Goal: Task Accomplishment & Management: Manage account settings

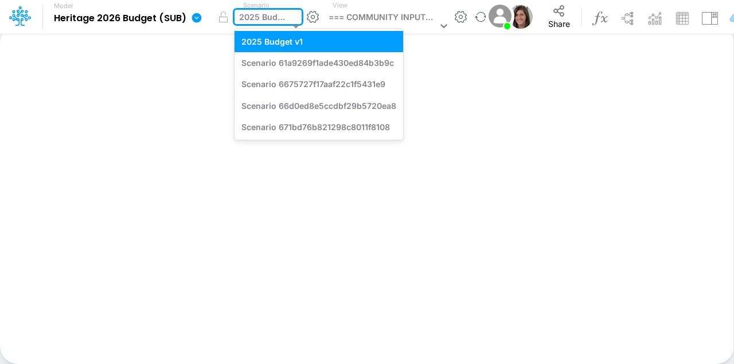
click at [261, 17] on div "2025 Budget v1" at bounding box center [264, 18] width 50 height 15
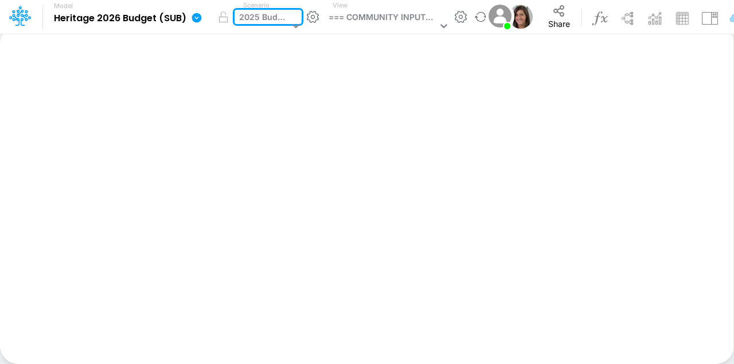
click at [264, 20] on div "2025 Budget v1" at bounding box center [264, 18] width 50 height 15
click at [264, 15] on div "2025 Budget v2" at bounding box center [265, 18] width 52 height 15
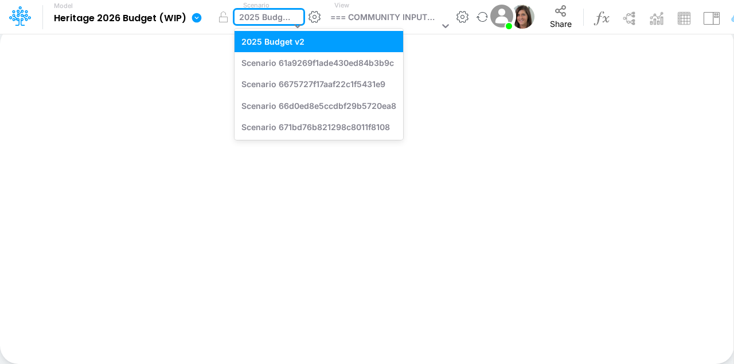
click at [264, 15] on div "2025 Budget v2" at bounding box center [265, 18] width 52 height 15
click at [268, 13] on div "2025 Budget v2" at bounding box center [265, 18] width 52 height 15
click at [265, 16] on div "2025 Budget v2" at bounding box center [265, 18] width 52 height 15
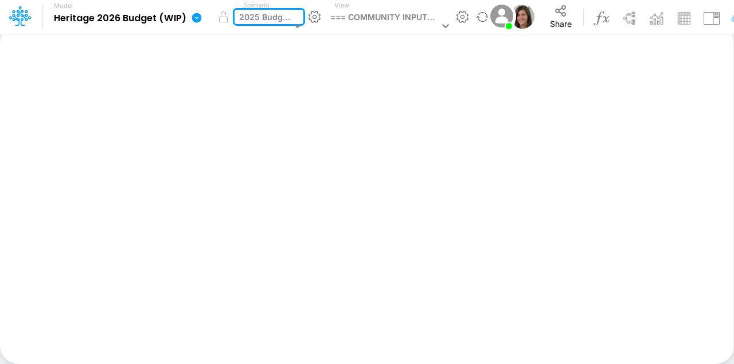
click at [270, 20] on div "2025 Budget v2" at bounding box center [265, 18] width 52 height 15
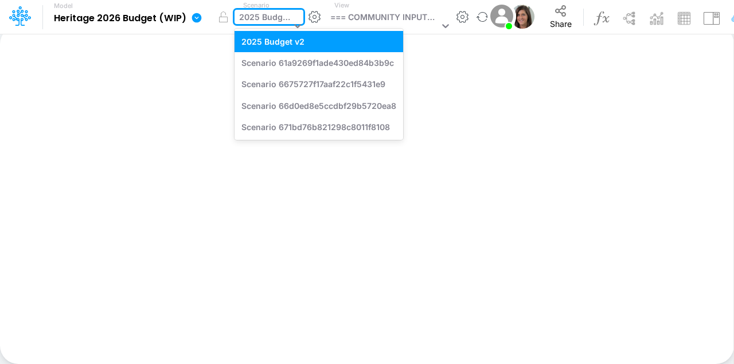
click at [265, 20] on div "2025 Budget v2" at bounding box center [265, 18] width 52 height 15
click at [253, 20] on div "2025 Budget v2" at bounding box center [265, 18] width 52 height 15
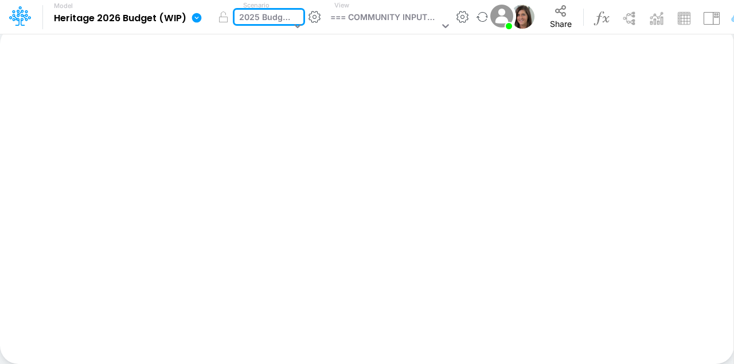
click at [253, 20] on div "2025 Budget v2" at bounding box center [265, 18] width 52 height 15
click at [270, 16] on div "2025 Budget v2" at bounding box center [265, 18] width 52 height 15
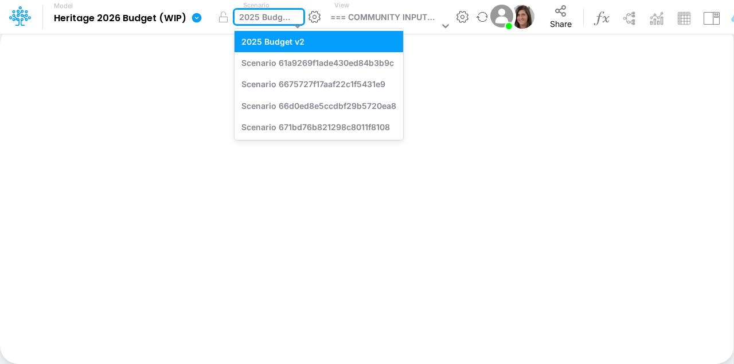
click at [259, 11] on div "2025 Budget v2" at bounding box center [265, 18] width 52 height 15
click at [257, 21] on div "2025 Budget v2" at bounding box center [265, 18] width 52 height 15
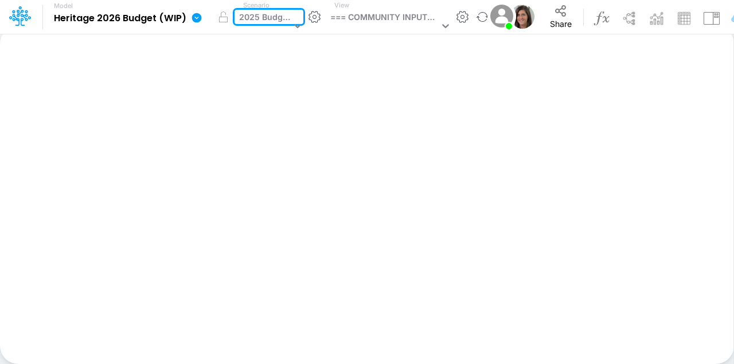
click at [257, 20] on div "2025 Budget v2" at bounding box center [265, 18] width 52 height 15
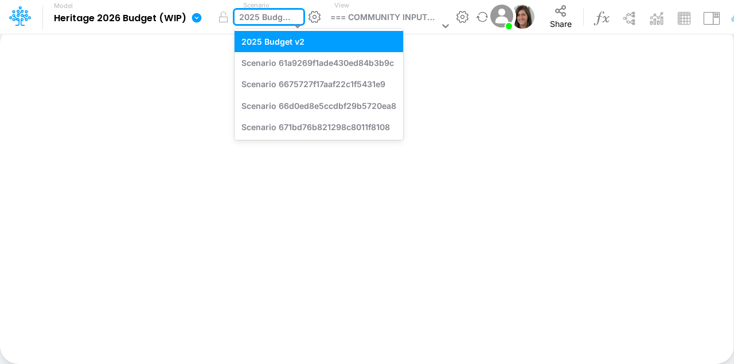
click at [290, 15] on div at bounding box center [295, 27] width 16 height 34
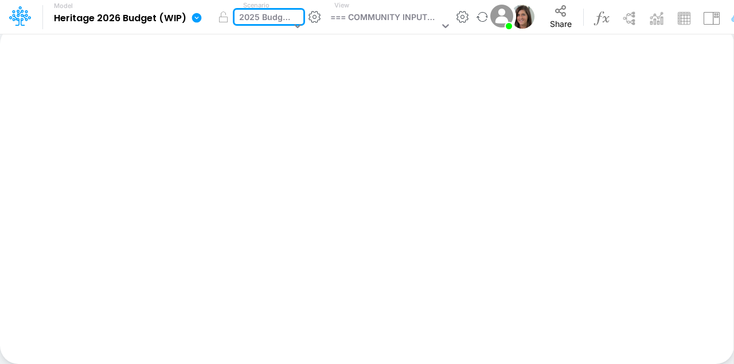
click at [290, 15] on div at bounding box center [295, 27] width 16 height 34
click at [254, 15] on div "2025 Budget v2" at bounding box center [265, 18] width 52 height 15
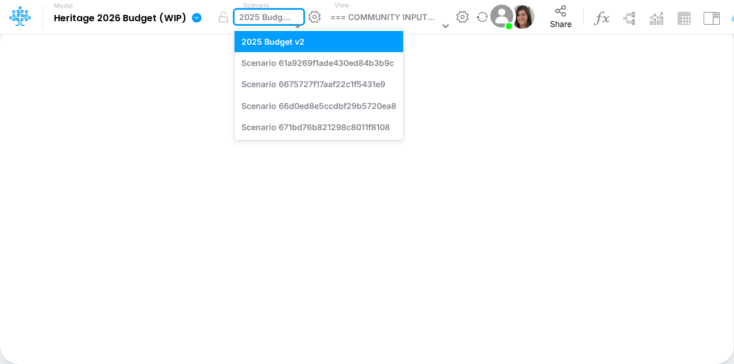
click at [254, 15] on div "2025 Budget v2" at bounding box center [265, 18] width 52 height 15
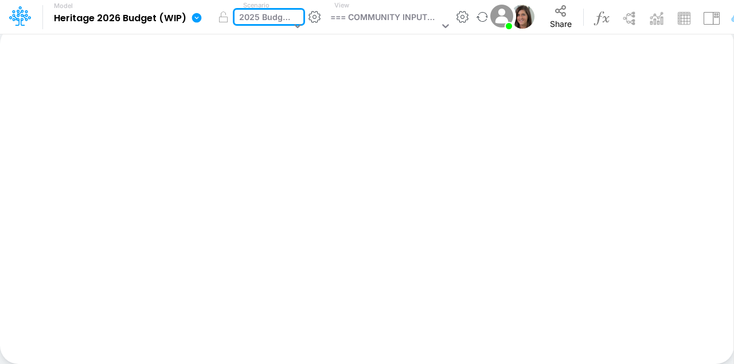
click at [196, 16] on icon at bounding box center [197, 18] width 10 height 10
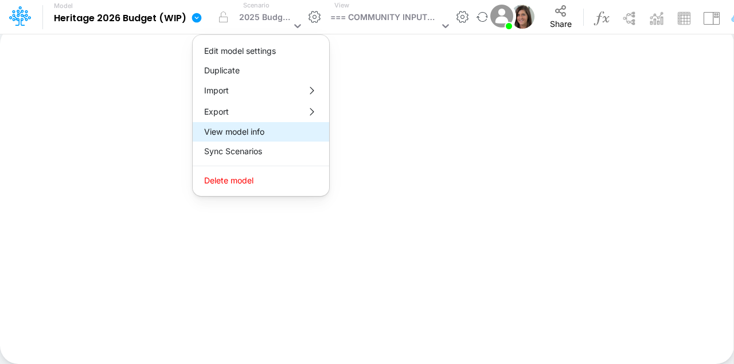
click at [258, 137] on button "View model info" at bounding box center [261, 132] width 137 height 20
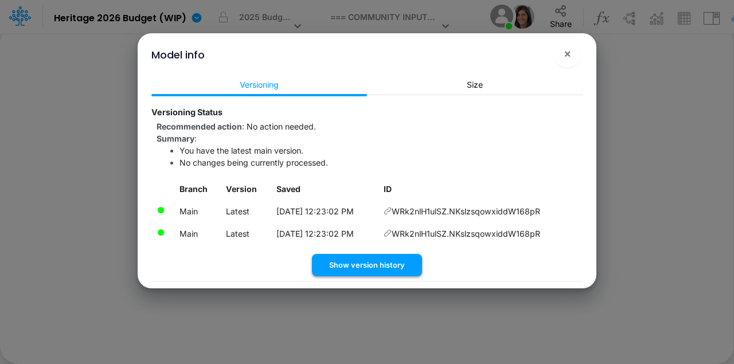
click at [369, 262] on button "Show version history" at bounding box center [367, 265] width 110 height 22
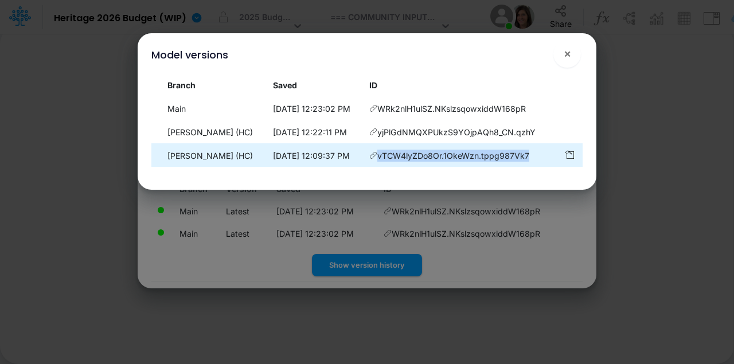
drag, startPoint x: 535, startPoint y: 155, endPoint x: 381, endPoint y: 159, distance: 154.4
click at [381, 159] on td "vTCW4lyZDo8Or.1OkeWzn.tppg987Vk7" at bounding box center [461, 156] width 194 height 22
copy span "vTCW4lyZDo8Or.1OkeWzn.tppg987Vk7"
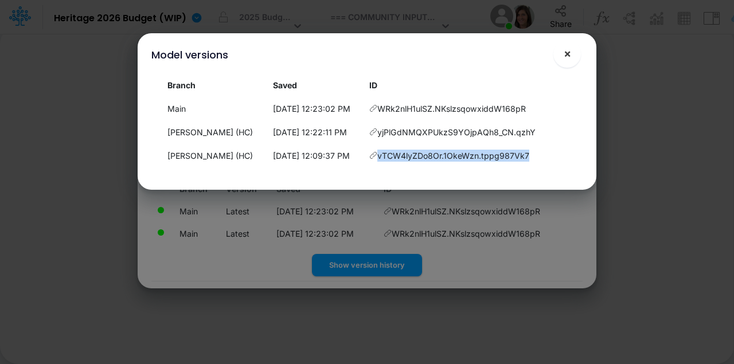
click at [568, 58] on span "×" at bounding box center [567, 53] width 7 height 14
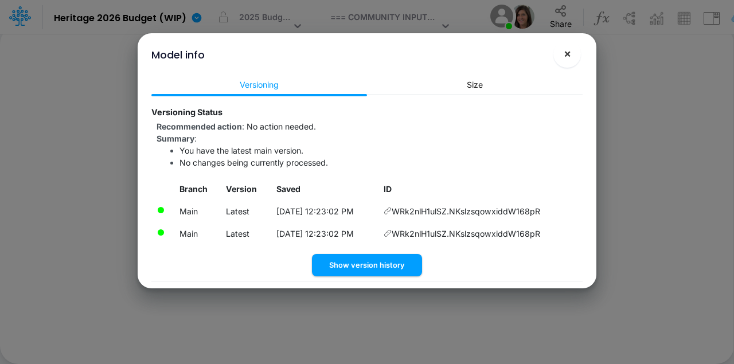
click at [568, 56] on span "×" at bounding box center [567, 53] width 7 height 14
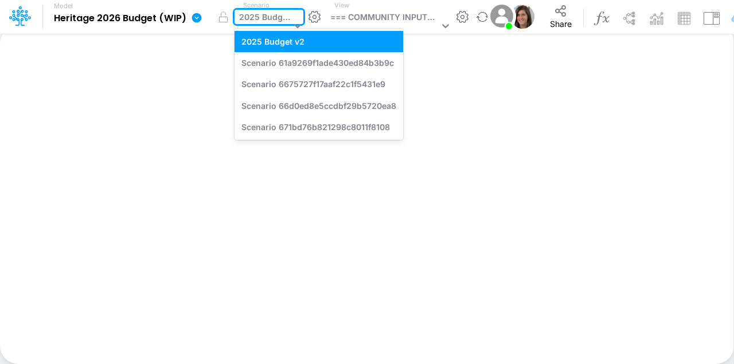
click at [271, 24] on div "2025 Budget v2" at bounding box center [265, 18] width 52 height 15
click at [269, 24] on div "2025 Budget v2" at bounding box center [265, 18] width 52 height 15
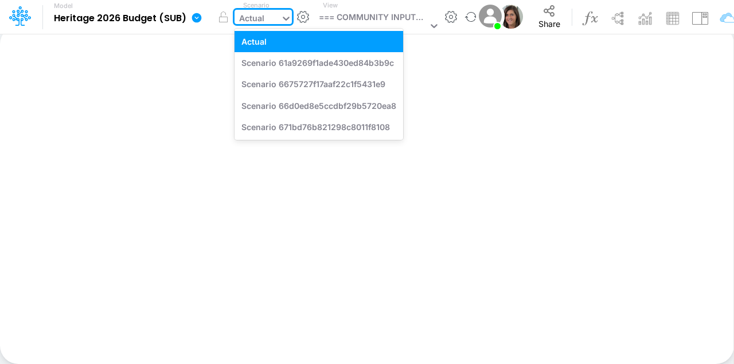
click at [267, 19] on input "text" at bounding box center [267, 19] width 1 height 12
click at [267, 14] on input "text" at bounding box center [267, 19] width 1 height 12
click at [264, 15] on div "Actual" at bounding box center [258, 19] width 46 height 19
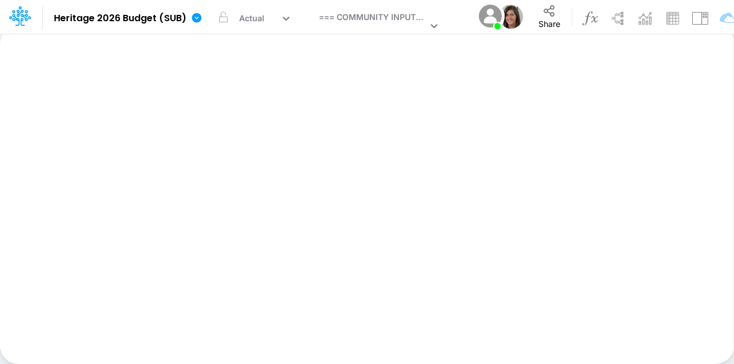
drag, startPoint x: 82, startPoint y: 17, endPoint x: 150, endPoint y: 189, distance: 185.1
click at [150, 189] on div "Insert new Conditional formatting Paste Cut Copy AutoFill Ready 100% Sum: null …" at bounding box center [367, 195] width 734 height 338
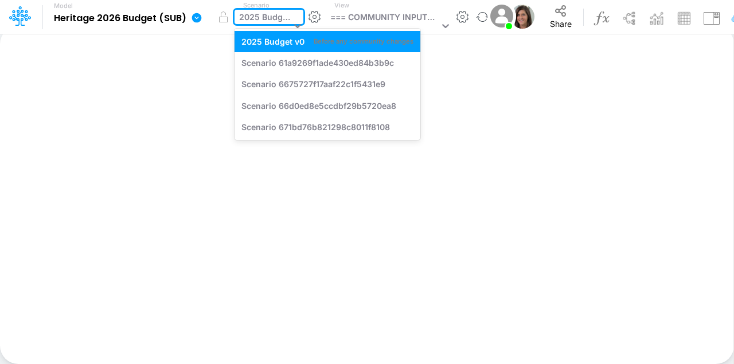
click at [257, 15] on div "2025 Budget v0" at bounding box center [265, 18] width 52 height 15
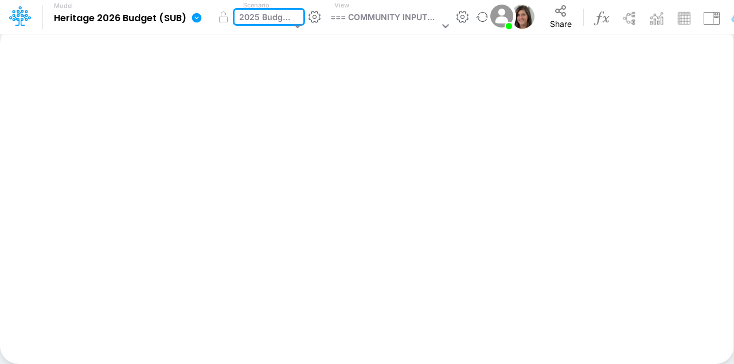
click at [257, 15] on div "2025 Budget v0" at bounding box center [265, 18] width 52 height 15
click at [258, 17] on div "2025 Budget v0" at bounding box center [265, 18] width 52 height 15
click at [267, 14] on div "2025 Budget v0" at bounding box center [265, 18] width 52 height 15
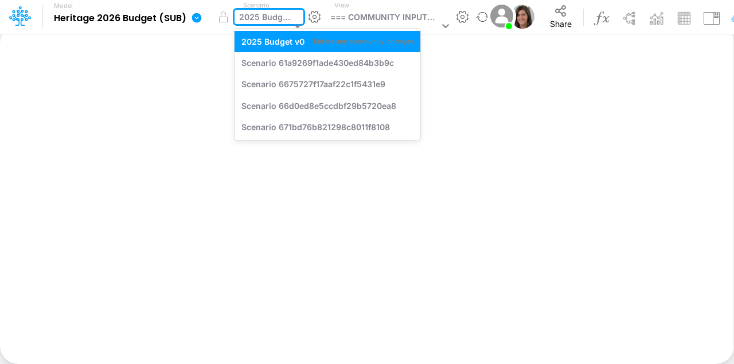
click at [266, 15] on div "2025 Budget v0" at bounding box center [265, 18] width 52 height 15
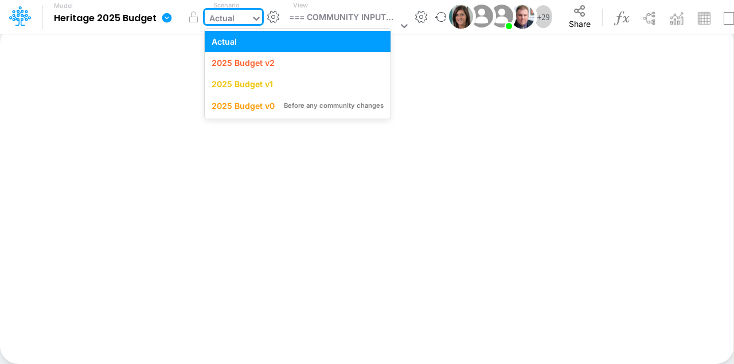
click at [242, 16] on div "Actual" at bounding box center [228, 19] width 46 height 19
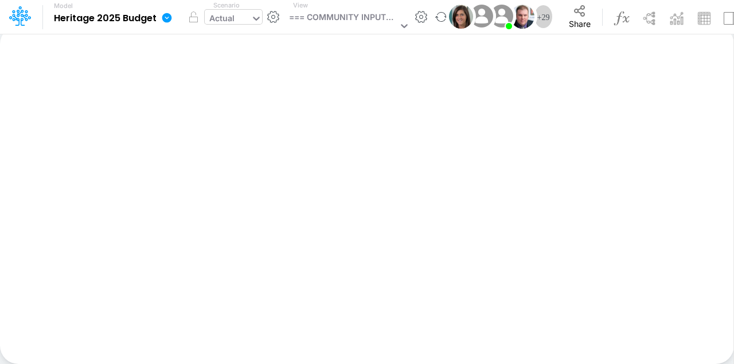
click at [230, 12] on div "Actual" at bounding box center [221, 19] width 25 height 15
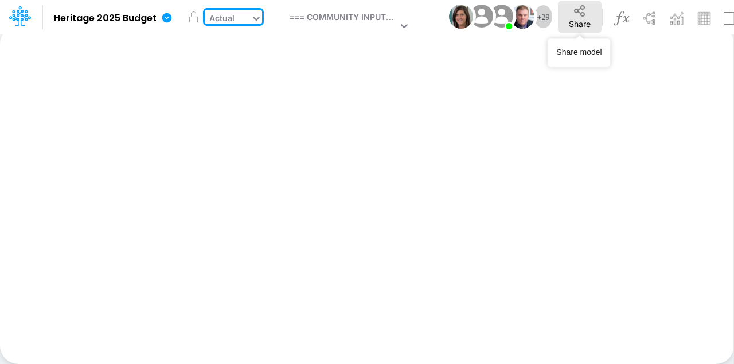
click at [574, 21] on span "Share" at bounding box center [580, 24] width 22 height 10
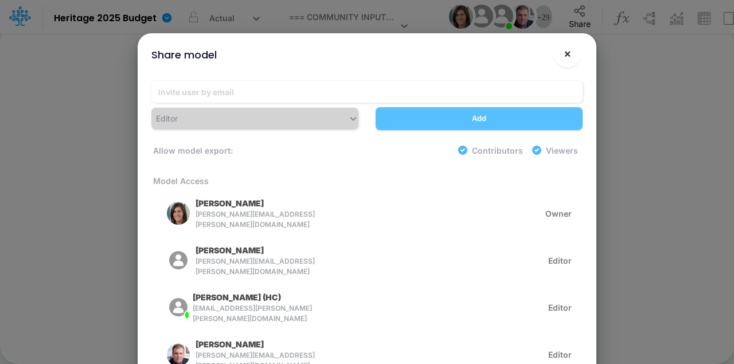
click at [569, 59] on span "×" at bounding box center [567, 53] width 7 height 14
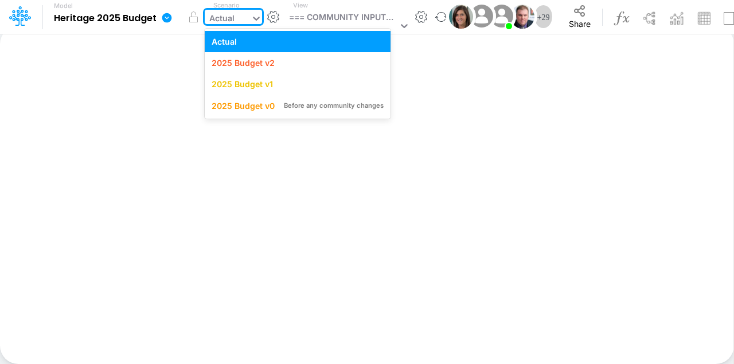
click at [232, 20] on div "Actual" at bounding box center [221, 19] width 25 height 15
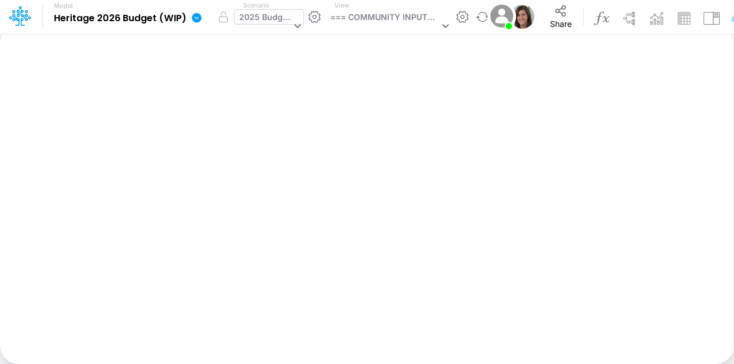
click at [272, 11] on div "2025 Budget v2" at bounding box center [265, 18] width 52 height 15
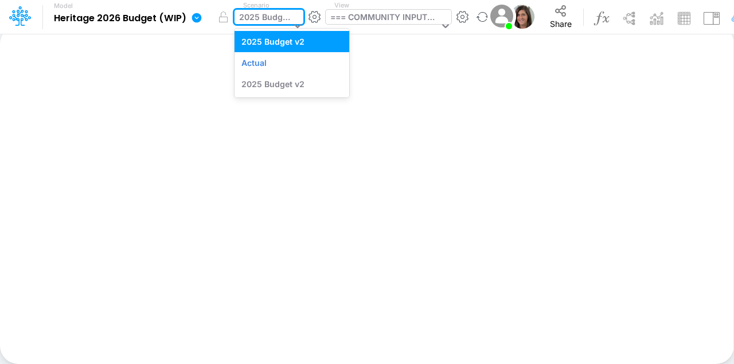
click at [354, 21] on div "=== COMMUNITY INPUTS ===" at bounding box center [384, 18] width 108 height 15
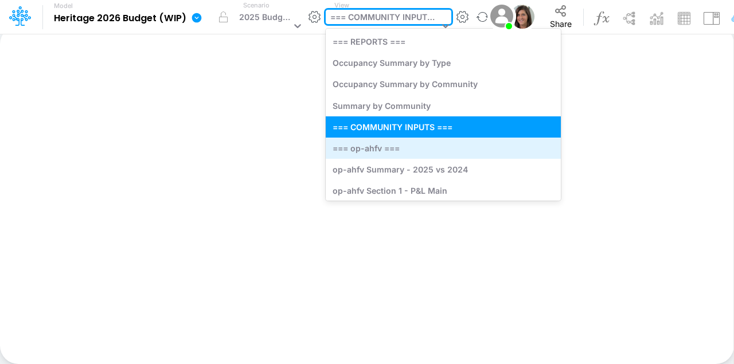
scroll to position [38, 0]
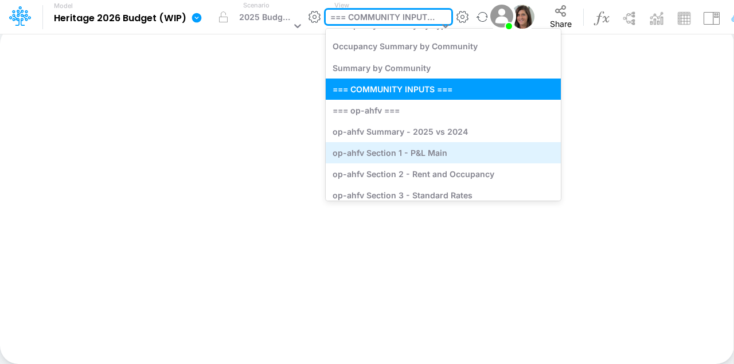
click at [398, 154] on div "op-ahfv Section 1 - P&L Main" at bounding box center [443, 152] width 235 height 21
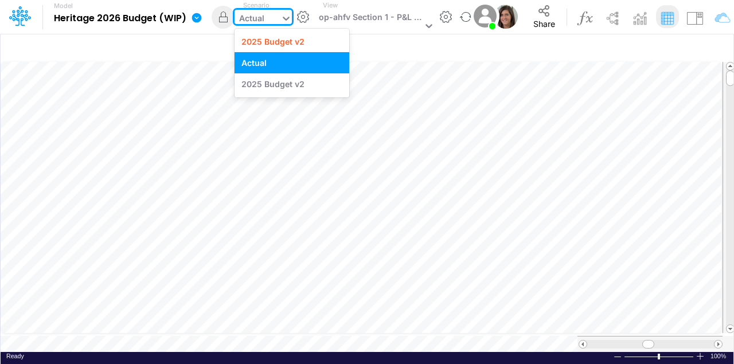
click at [260, 21] on div "Actual" at bounding box center [251, 19] width 25 height 15
click at [268, 39] on div "2025 Budget v2" at bounding box center [273, 42] width 63 height 12
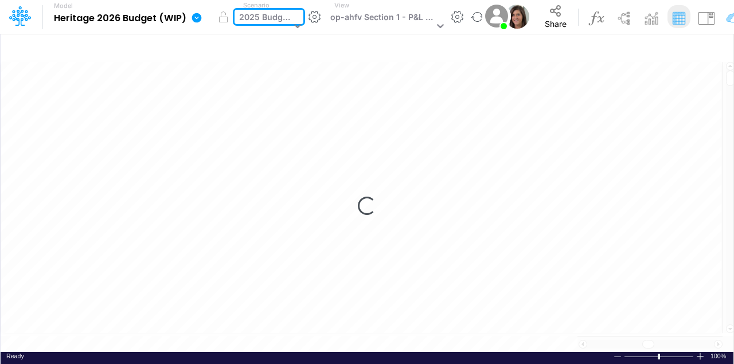
scroll to position [0, 6]
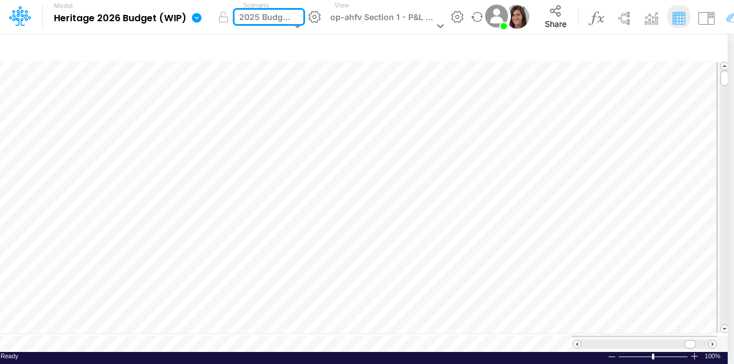
click at [271, 22] on div "2025 Budget v2" at bounding box center [265, 18] width 52 height 15
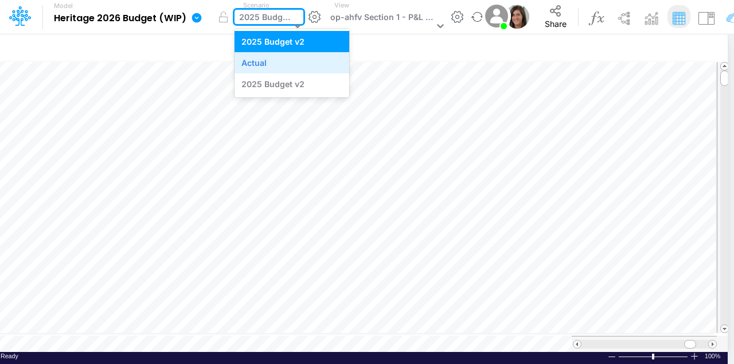
click at [268, 56] on div "Actual" at bounding box center [292, 62] width 115 height 21
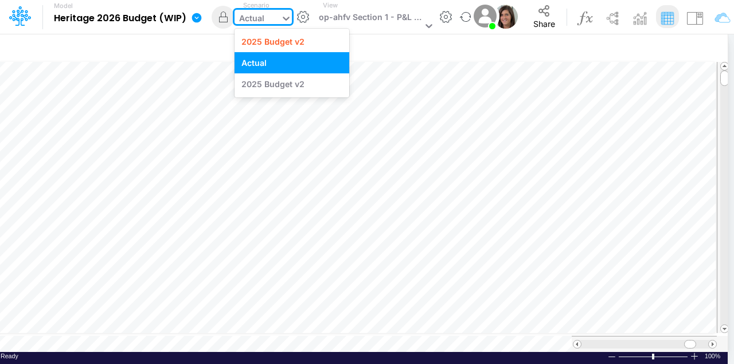
click at [264, 19] on div "Actual" at bounding box center [258, 19] width 46 height 19
click at [272, 86] on div "2025 Budget v2" at bounding box center [273, 84] width 63 height 12
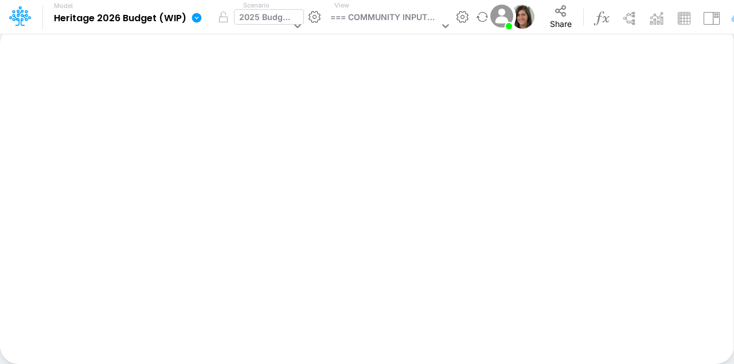
click at [278, 24] on div "2025 Budget v2" at bounding box center [265, 18] width 52 height 15
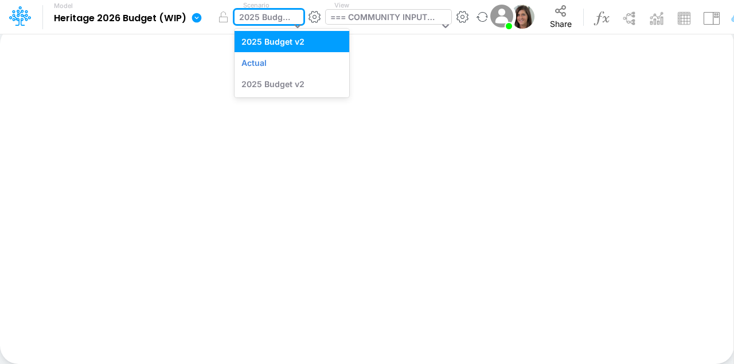
click at [397, 22] on div "=== COMMUNITY INPUTS ===" at bounding box center [384, 18] width 108 height 15
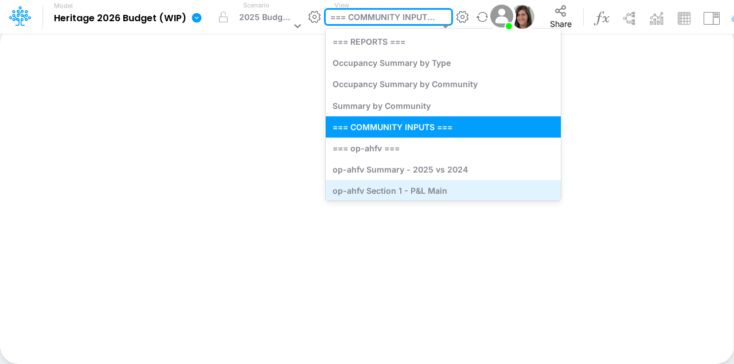
click at [400, 186] on div "op-ahfv Section 1 - P&L Main" at bounding box center [443, 190] width 235 height 21
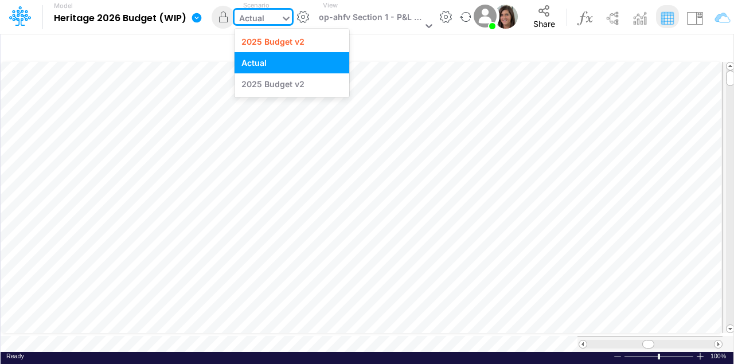
click at [271, 22] on div "Actual" at bounding box center [258, 19] width 46 height 19
click at [315, 42] on div "2025 Budget v2" at bounding box center [292, 42] width 101 height 12
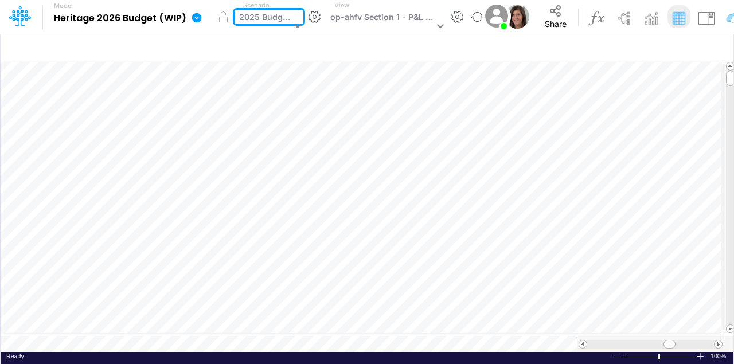
click at [264, 15] on div "2025 Budget v2" at bounding box center [265, 18] width 52 height 15
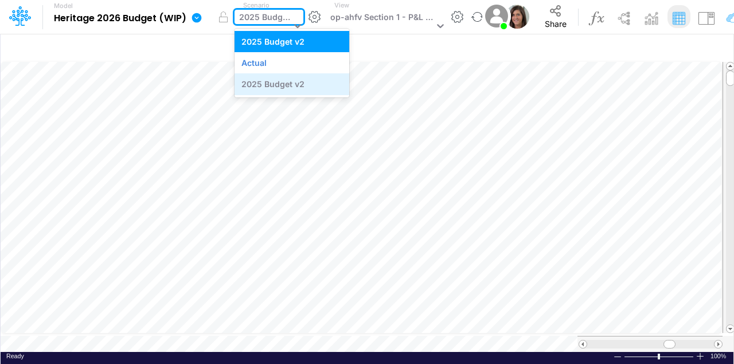
click at [277, 81] on div "2025 Budget v2" at bounding box center [273, 84] width 63 height 12
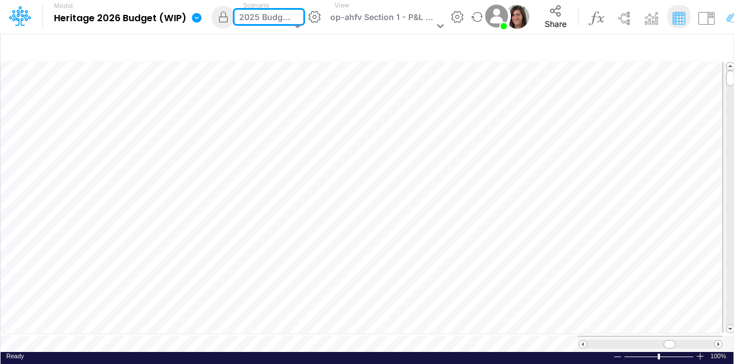
click at [267, 13] on div "2025 Budget v2" at bounding box center [265, 18] width 52 height 15
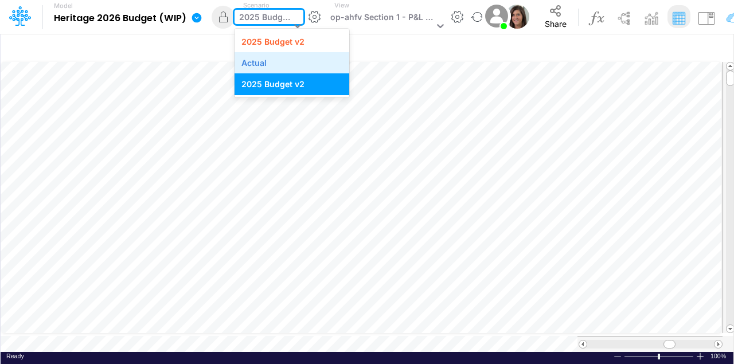
click at [276, 61] on div "Actual" at bounding box center [292, 63] width 101 height 12
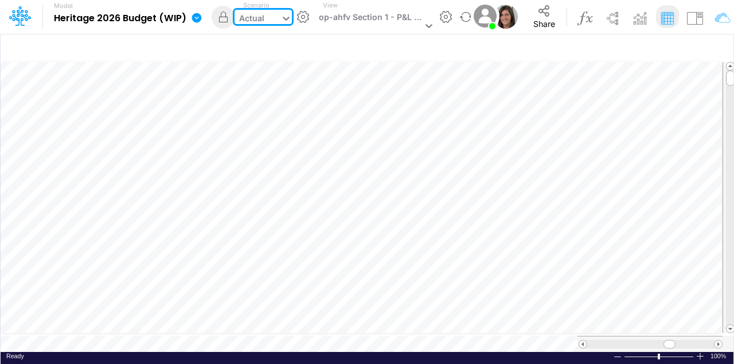
click at [259, 20] on div "Actual" at bounding box center [251, 19] width 25 height 15
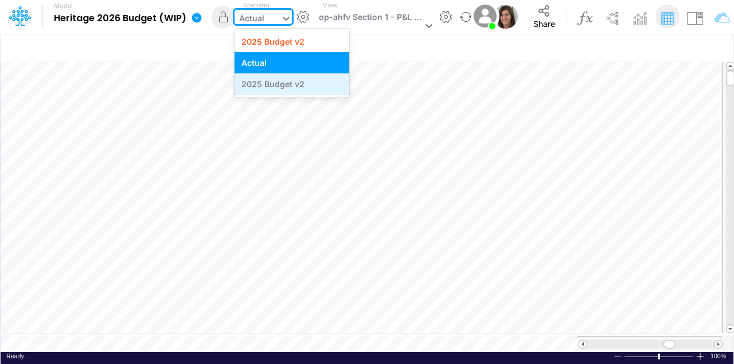
click at [258, 77] on div "2025 Budget v2" at bounding box center [292, 83] width 115 height 21
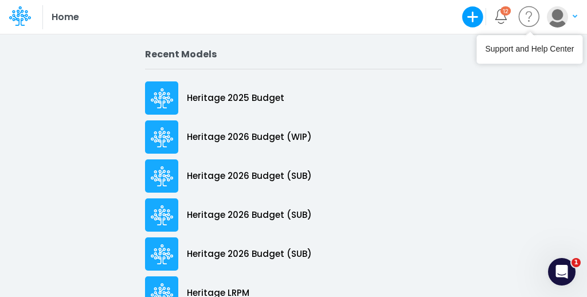
click at [571, 13] on button "button" at bounding box center [563, 17] width 32 height 22
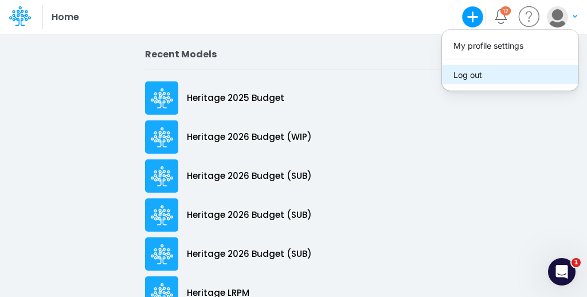
click at [489, 71] on button "Log out" at bounding box center [510, 75] width 137 height 20
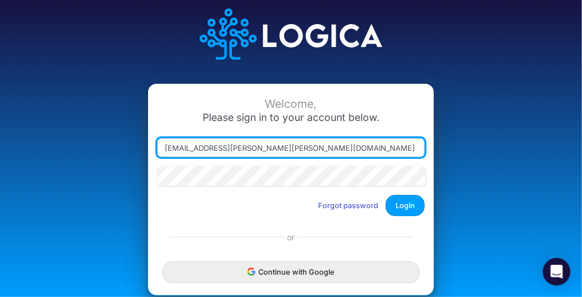
click at [220, 147] on input "[EMAIL_ADDRESS][PERSON_NAME][PERSON_NAME][DOMAIN_NAME]" at bounding box center [290, 148] width 267 height 20
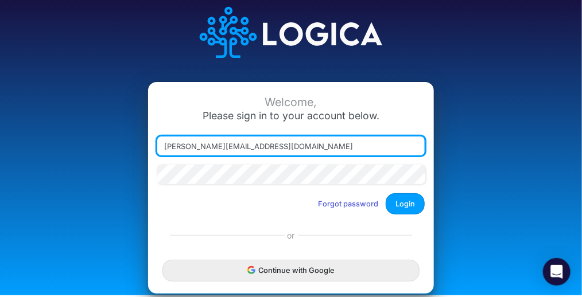
type input "[PERSON_NAME][EMAIL_ADDRESS][DOMAIN_NAME]"
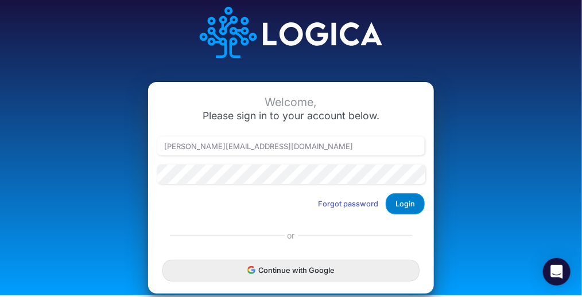
click at [413, 204] on button "Login" at bounding box center [404, 203] width 39 height 21
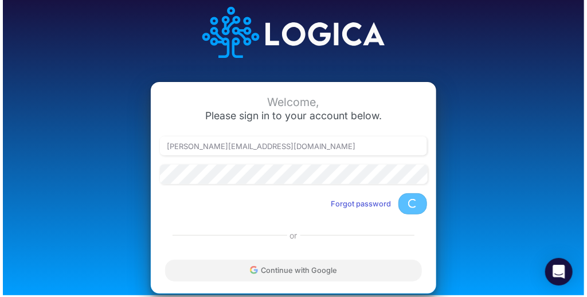
scroll to position [0, 0]
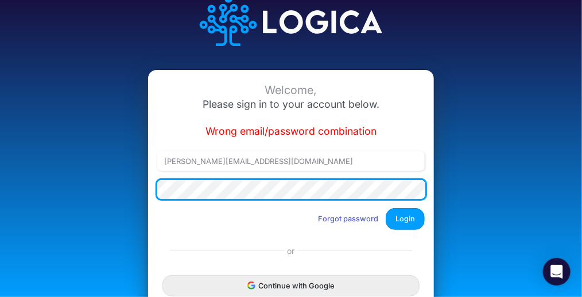
click at [32, 171] on div "Welcome, Please sign in to your account below. Wrong email/password combination…" at bounding box center [291, 148] width 582 height 297
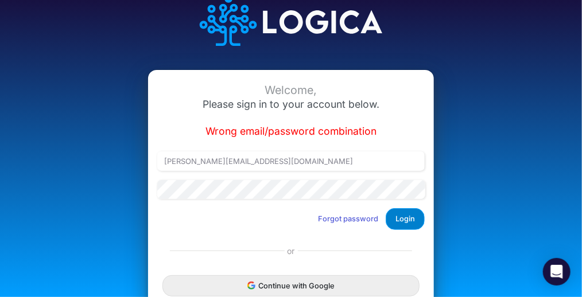
click at [409, 216] on button "Login" at bounding box center [404, 218] width 39 height 21
